Goal: Communication & Community: Share content

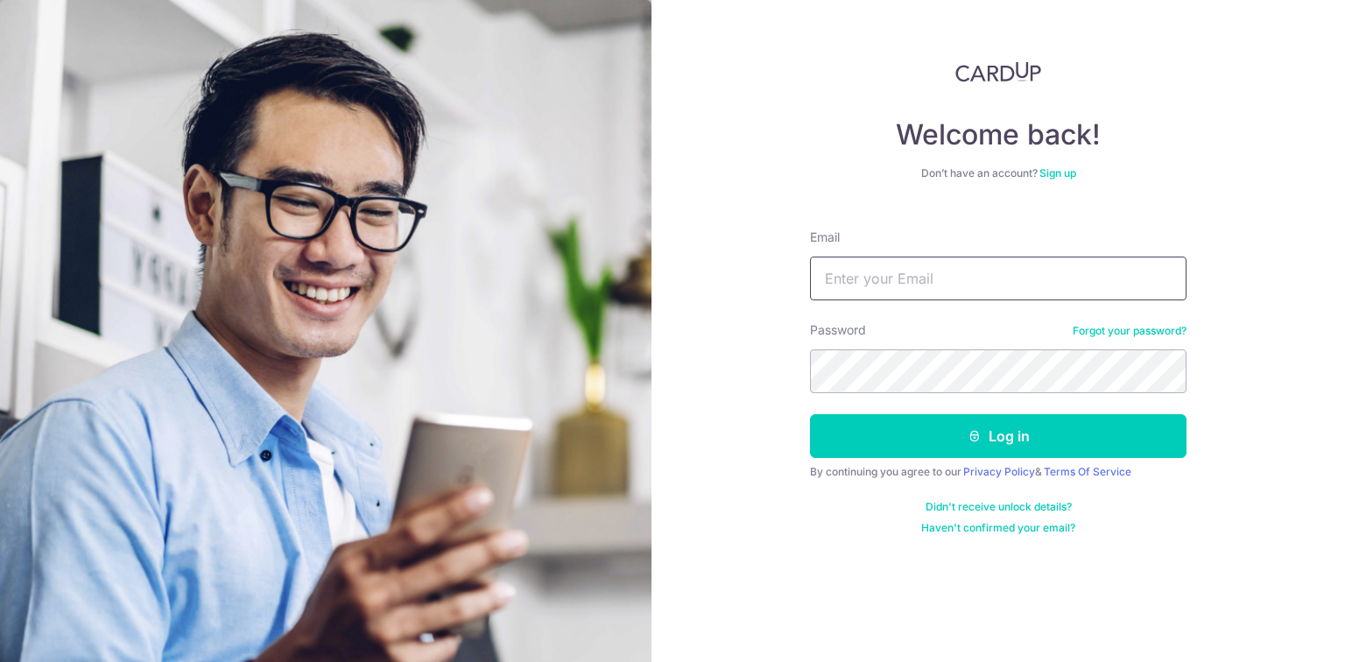
click at [969, 282] on input "Email" at bounding box center [998, 279] width 377 height 44
type input "[EMAIL_ADDRESS][DOMAIN_NAME]"
click at [810, 414] on button "Log in" at bounding box center [998, 436] width 377 height 44
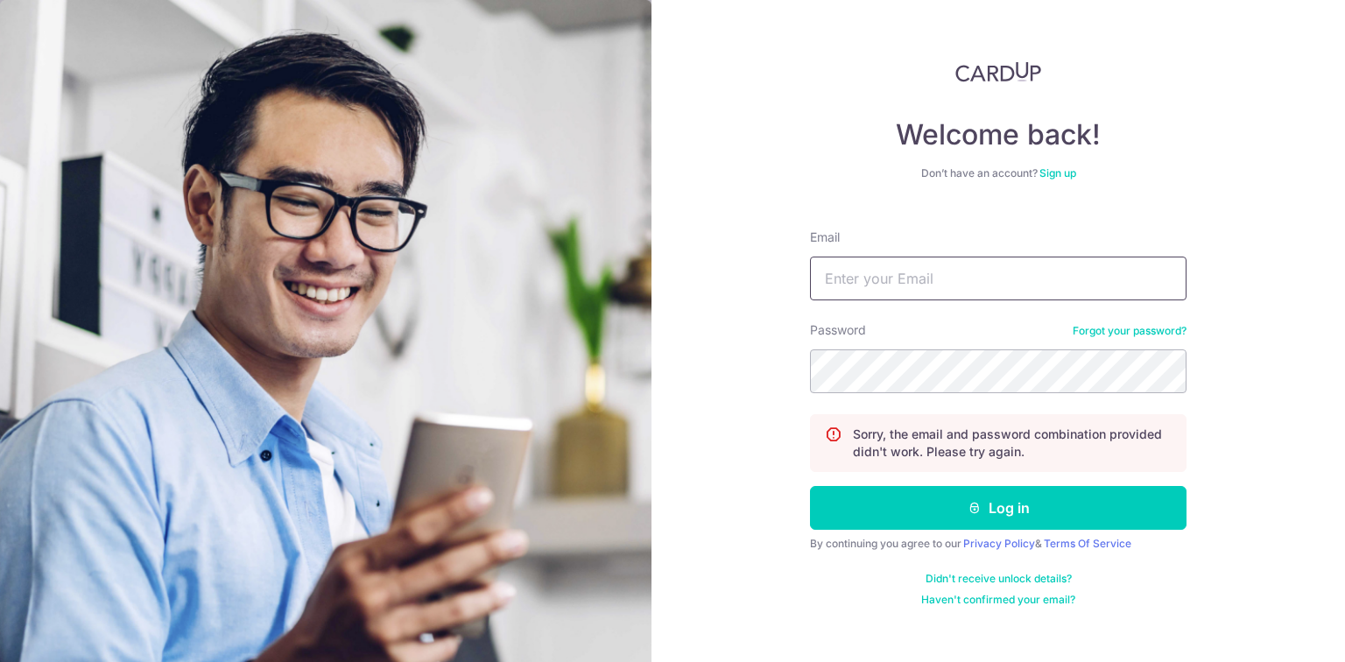
click at [960, 285] on input "Email" at bounding box center [998, 279] width 377 height 44
type input "[EMAIL_ADDRESS][DOMAIN_NAME]"
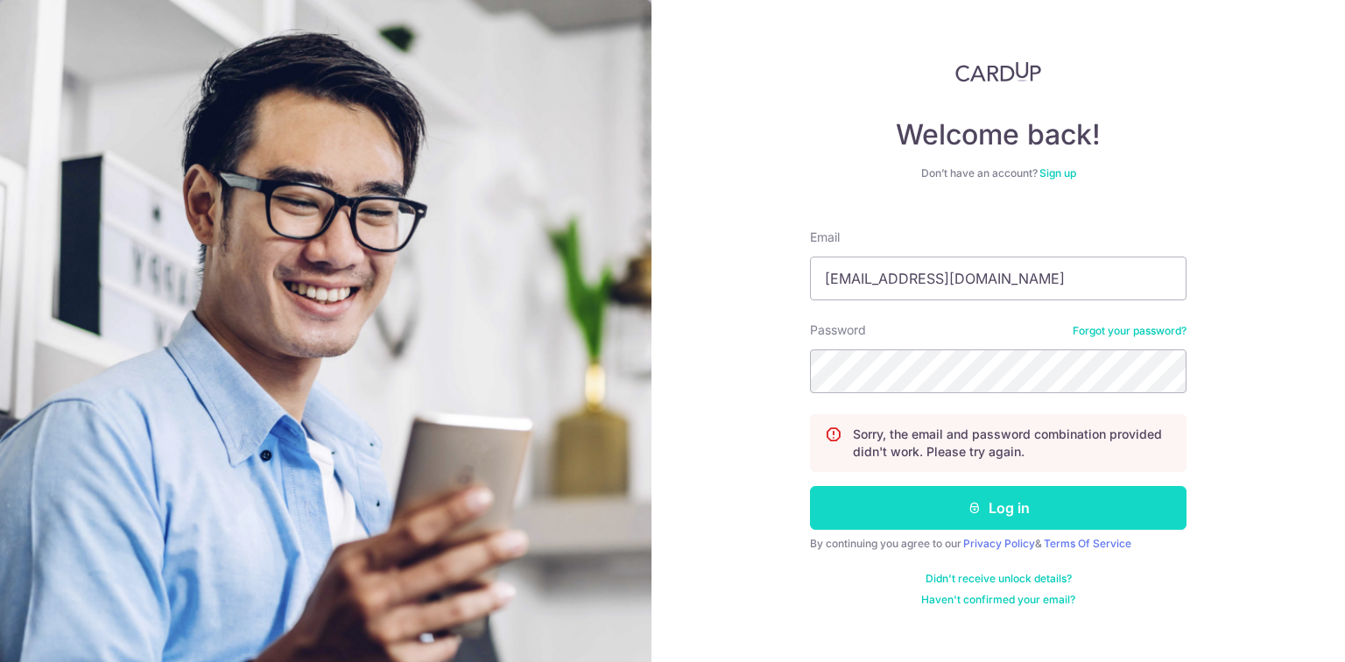
click at [970, 506] on icon "submit" at bounding box center [975, 508] width 14 height 14
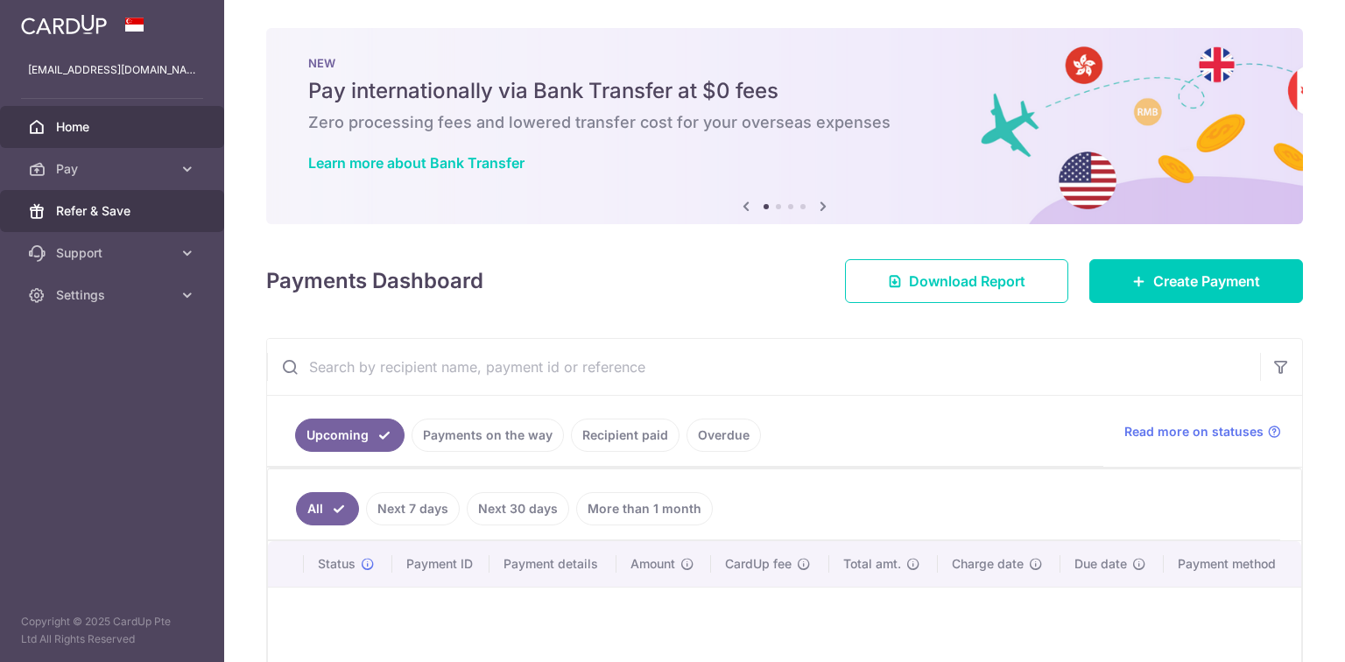
click at [113, 200] on link "Refer & Save" at bounding box center [112, 211] width 224 height 42
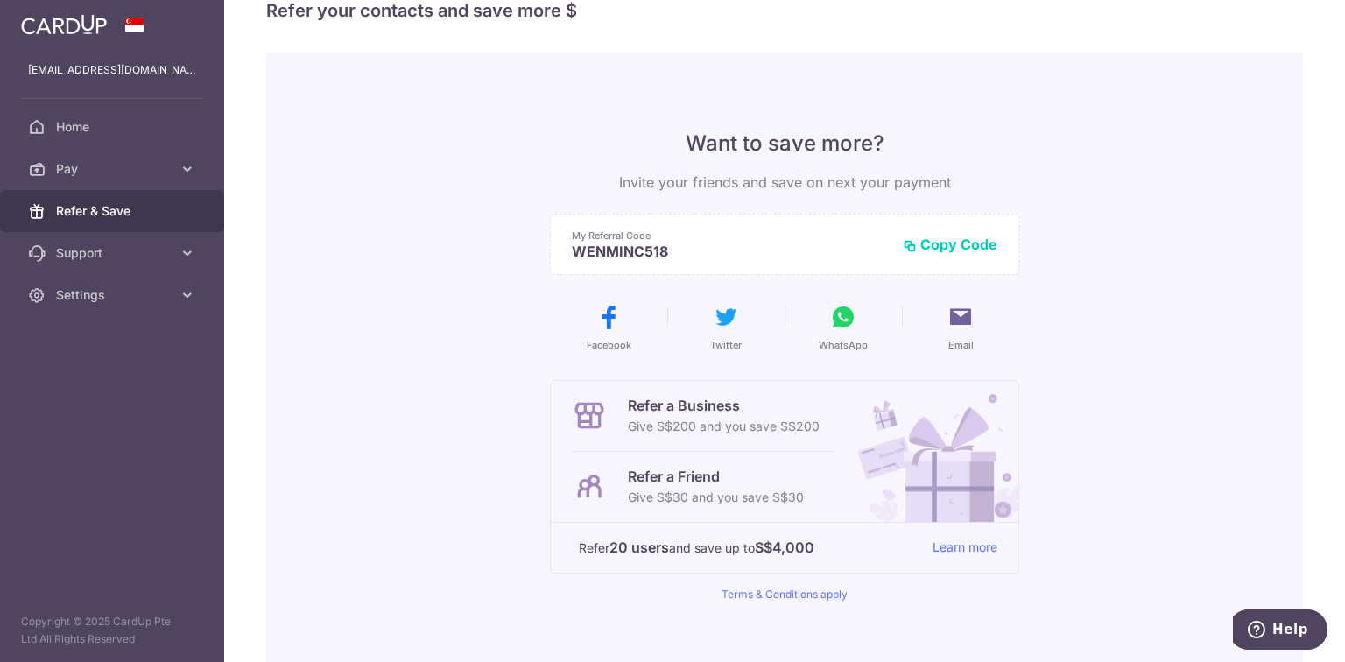
scroll to position [70, 0]
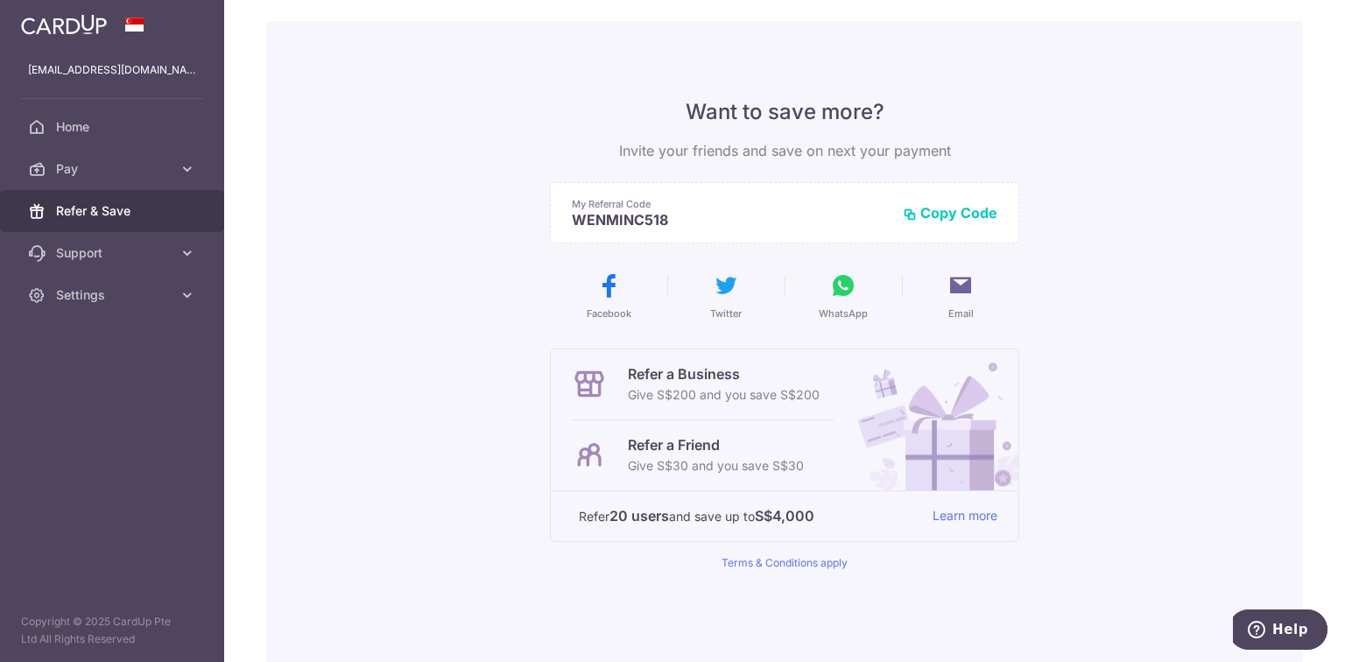
click at [946, 210] on button "Copy Code" at bounding box center [950, 213] width 95 height 18
